Goal: Task Accomplishment & Management: Manage account settings

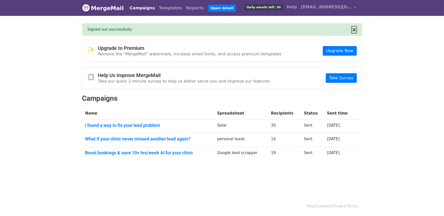
click at [355, 29] on button "×" at bounding box center [354, 30] width 5 height 6
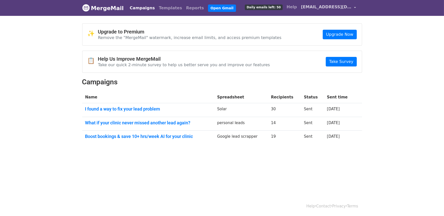
click at [341, 6] on span "[EMAIL_ADDRESS][DOMAIN_NAME]" at bounding box center [326, 7] width 50 height 6
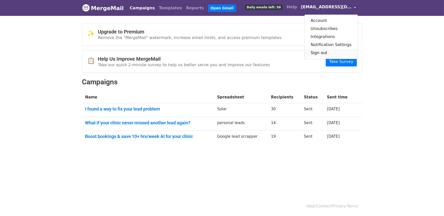
click at [330, 52] on link "Sign out" at bounding box center [331, 53] width 53 height 8
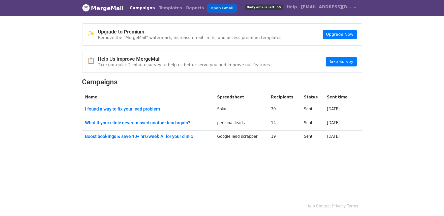
click at [208, 7] on link "Open Gmail" at bounding box center [222, 8] width 28 height 7
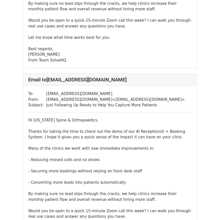
scroll to position [549, 0]
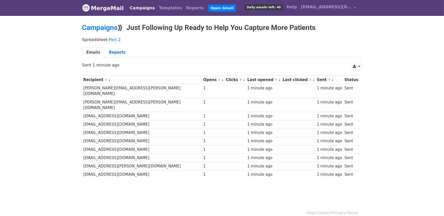
scroll to position [1, 0]
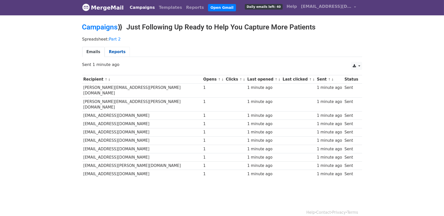
click at [118, 51] on link "Reports" at bounding box center [117, 52] width 25 height 10
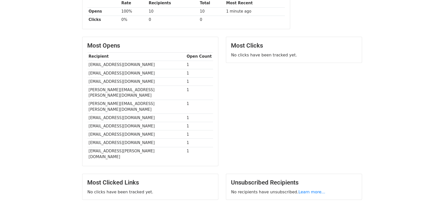
scroll to position [99, 0]
